Goal: Browse casually: Explore the website without a specific task or goal

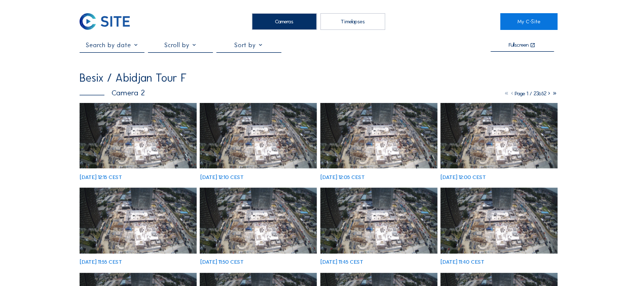
click at [93, 131] on img at bounding box center [138, 136] width 117 height 66
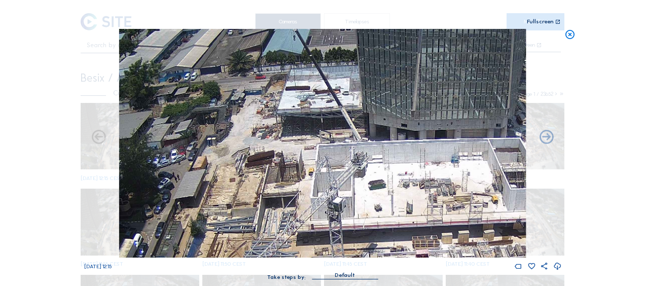
drag, startPoint x: 252, startPoint y: 98, endPoint x: 242, endPoint y: 135, distance: 37.9
click at [242, 135] on img at bounding box center [322, 143] width 407 height 229
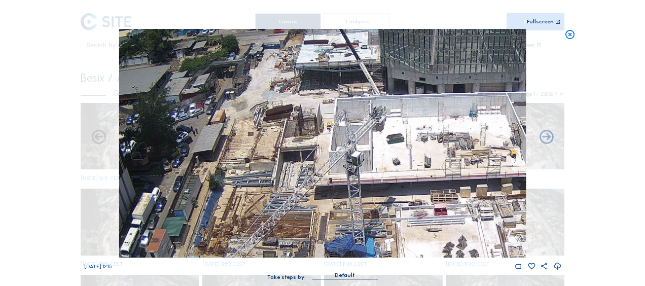
drag, startPoint x: 246, startPoint y: 198, endPoint x: 277, endPoint y: 141, distance: 64.9
click at [276, 141] on img at bounding box center [322, 143] width 407 height 229
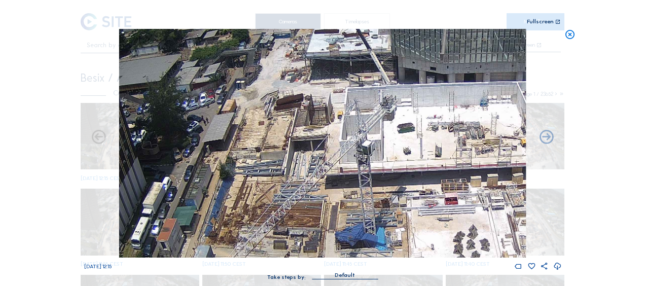
click at [569, 34] on icon at bounding box center [569, 35] width 11 height 12
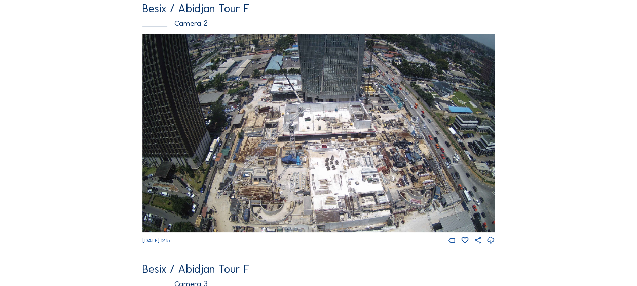
scroll to position [355, 0]
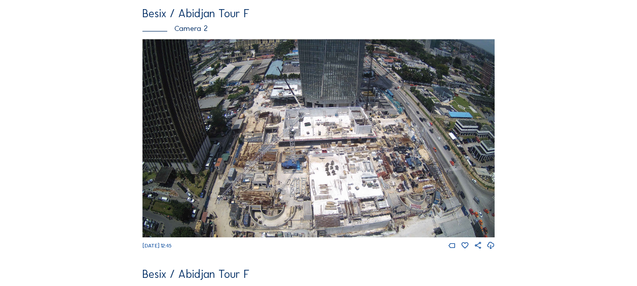
scroll to position [355, 0]
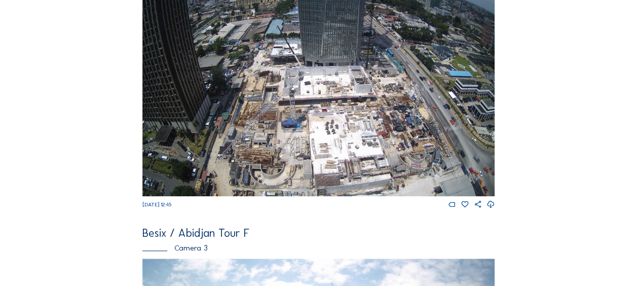
click at [346, 134] on img at bounding box center [318, 97] width 352 height 198
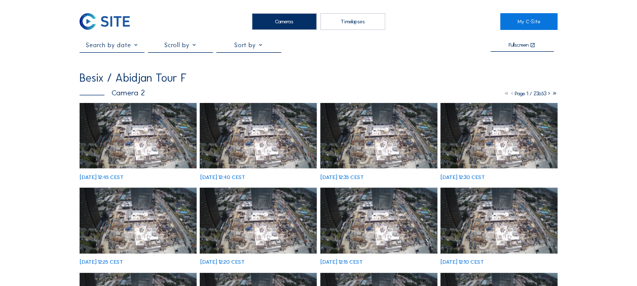
click at [128, 141] on img at bounding box center [138, 136] width 117 height 66
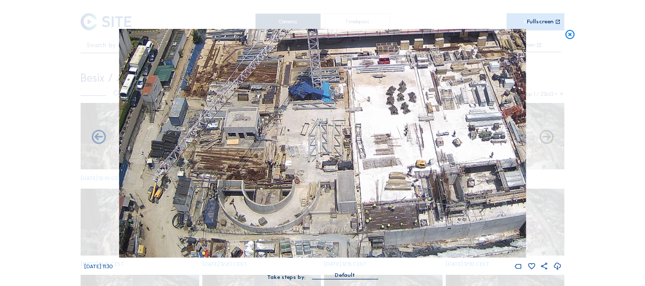
drag, startPoint x: 295, startPoint y: 201, endPoint x: 278, endPoint y: 171, distance: 34.3
click at [278, 171] on img at bounding box center [322, 143] width 407 height 229
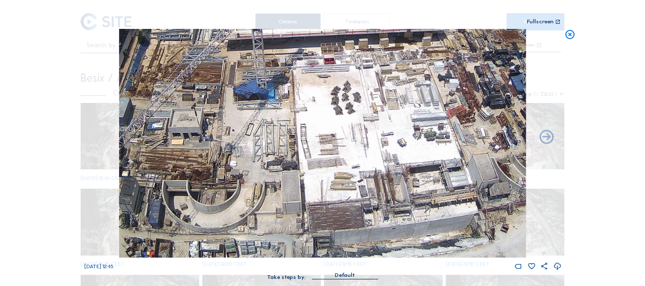
drag, startPoint x: 484, startPoint y: 243, endPoint x: 433, endPoint y: 168, distance: 91.2
click at [431, 169] on img at bounding box center [322, 143] width 407 height 229
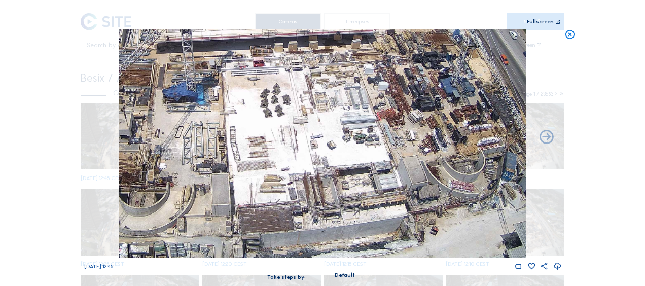
drag, startPoint x: 358, startPoint y: 171, endPoint x: 334, endPoint y: 173, distance: 24.5
click at [334, 173] on img at bounding box center [322, 143] width 407 height 229
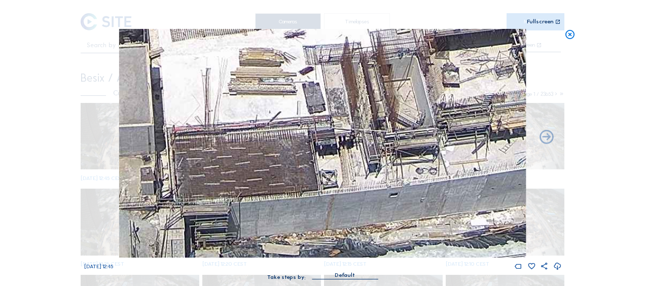
drag, startPoint x: 272, startPoint y: 216, endPoint x: 307, endPoint y: 180, distance: 50.2
click at [307, 180] on img at bounding box center [322, 143] width 407 height 229
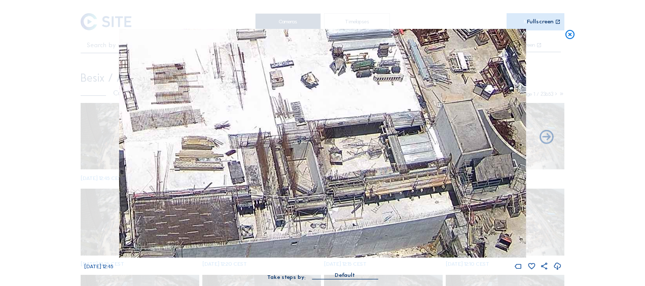
drag, startPoint x: 455, startPoint y: 160, endPoint x: 381, endPoint y: 202, distance: 84.4
click at [381, 202] on img at bounding box center [322, 143] width 407 height 229
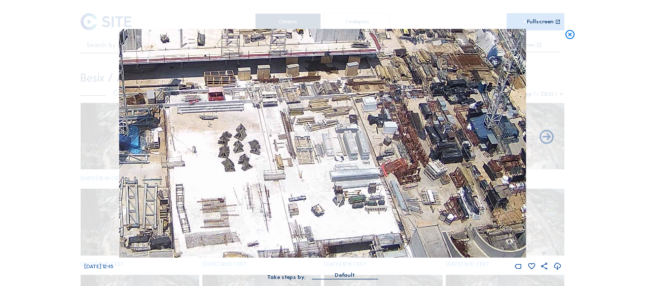
drag, startPoint x: 277, startPoint y: 98, endPoint x: 325, endPoint y: 212, distance: 124.0
click at [325, 212] on img at bounding box center [322, 143] width 407 height 229
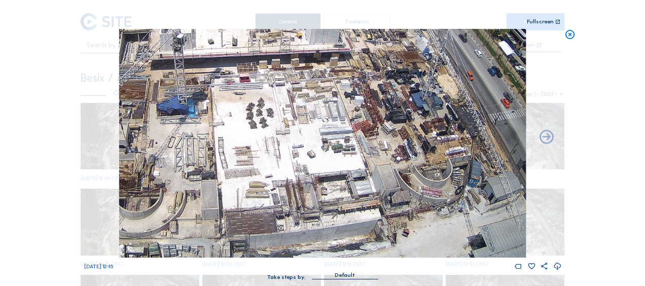
drag, startPoint x: 279, startPoint y: 160, endPoint x: 290, endPoint y: 119, distance: 42.5
click at [290, 119] on img at bounding box center [322, 143] width 407 height 229
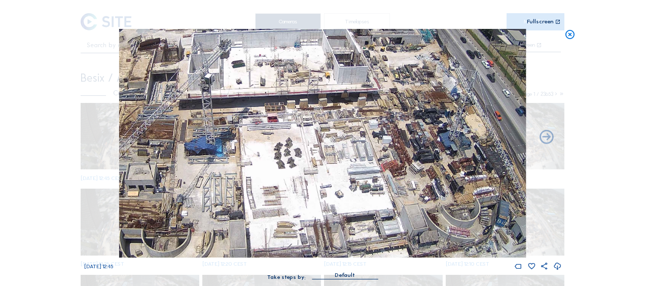
drag, startPoint x: 258, startPoint y: 186, endPoint x: 277, endPoint y: 227, distance: 46.0
click at [277, 227] on img at bounding box center [322, 143] width 407 height 229
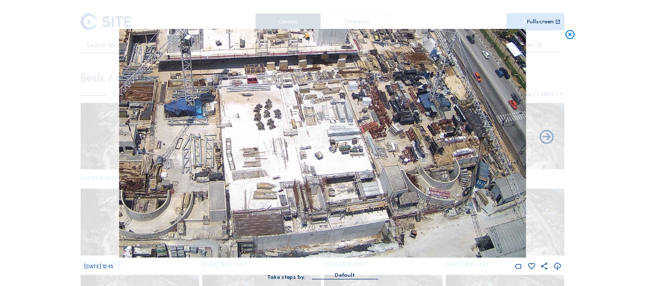
drag, startPoint x: 410, startPoint y: 204, endPoint x: 388, endPoint y: 163, distance: 46.0
click at [388, 163] on img at bounding box center [322, 143] width 407 height 229
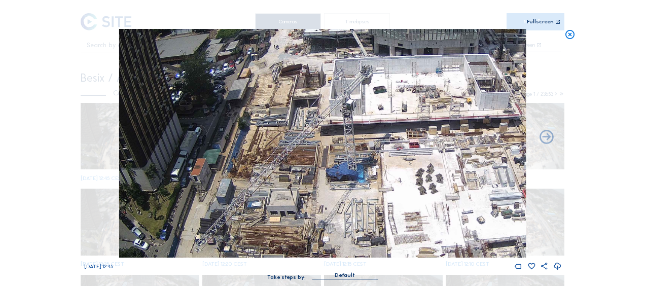
drag, startPoint x: 253, startPoint y: 156, endPoint x: 403, endPoint y: 220, distance: 163.5
click at [403, 220] on img at bounding box center [322, 143] width 407 height 229
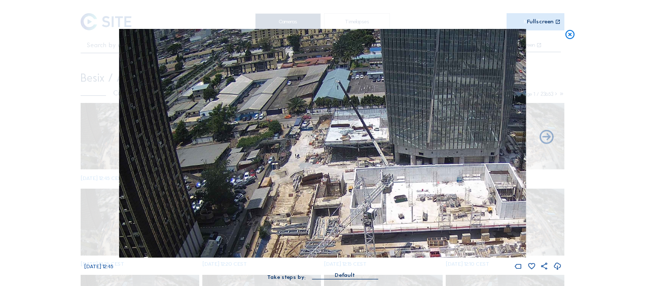
drag, startPoint x: 325, startPoint y: 98, endPoint x: 346, endPoint y: 207, distance: 110.9
click at [346, 207] on img at bounding box center [322, 143] width 407 height 229
click at [567, 38] on icon at bounding box center [569, 35] width 11 height 12
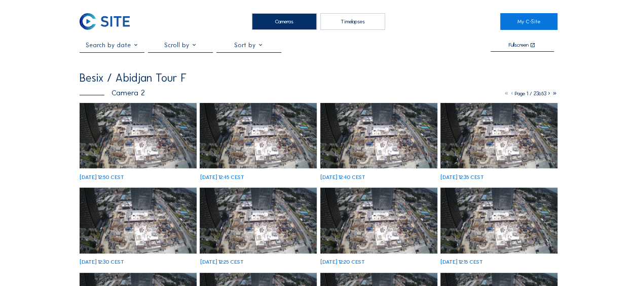
click at [112, 142] on img at bounding box center [138, 136] width 117 height 66
